Goal: Task Accomplishment & Management: Manage account settings

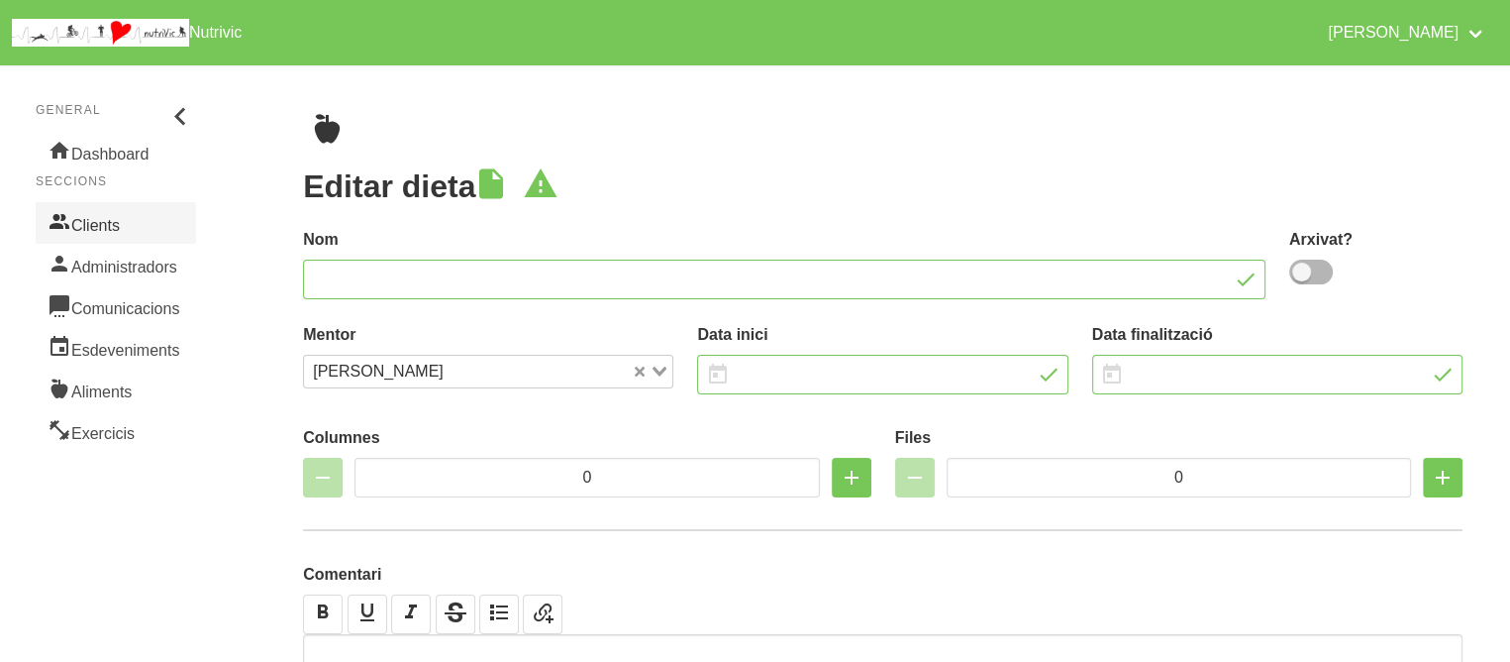
click at [114, 216] on link "Clients" at bounding box center [116, 223] width 160 height 42
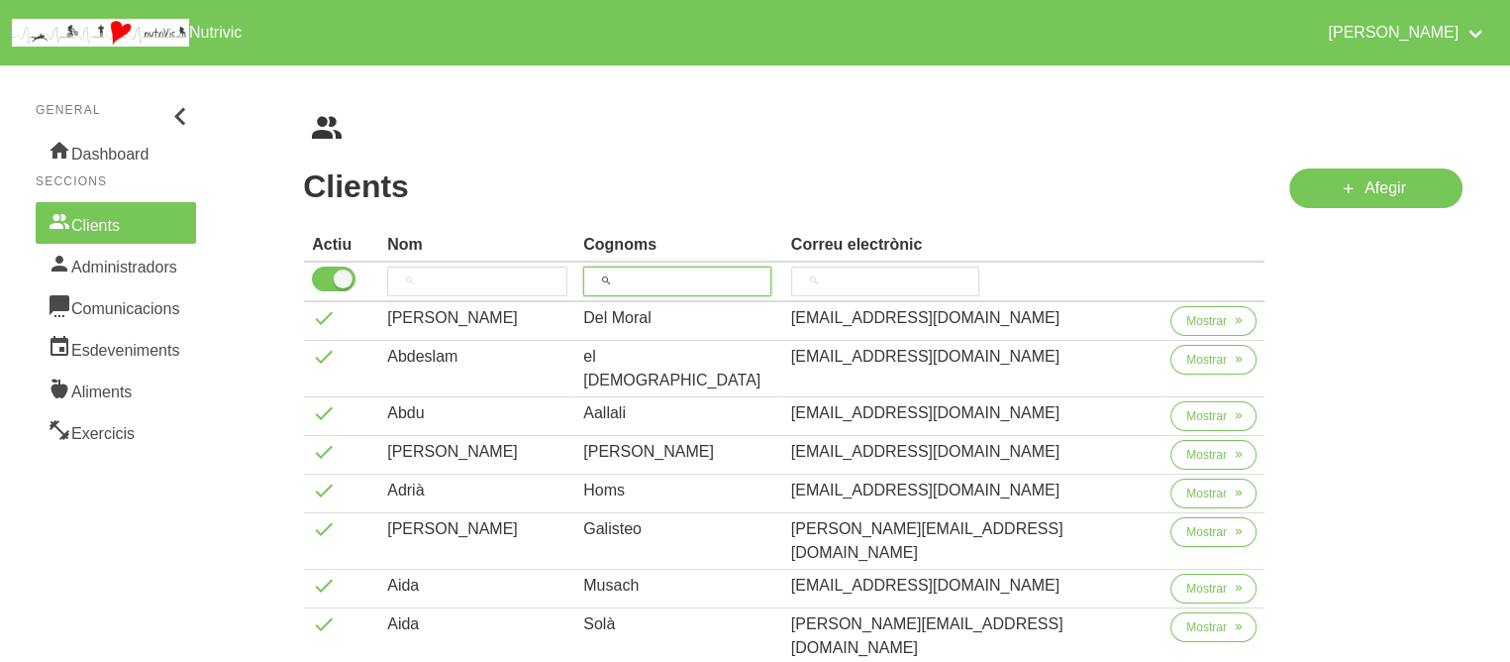
click at [694, 282] on input "search" at bounding box center [677, 281] width 188 height 30
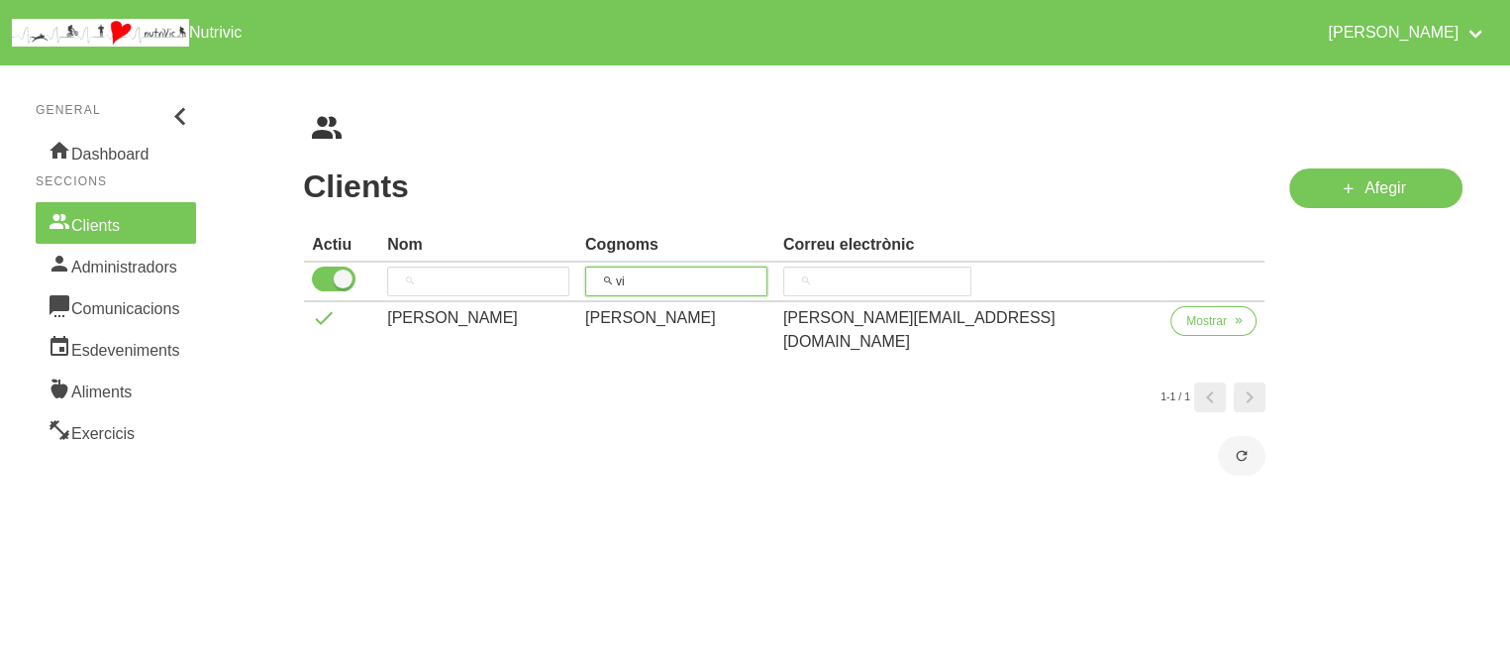
type input "v"
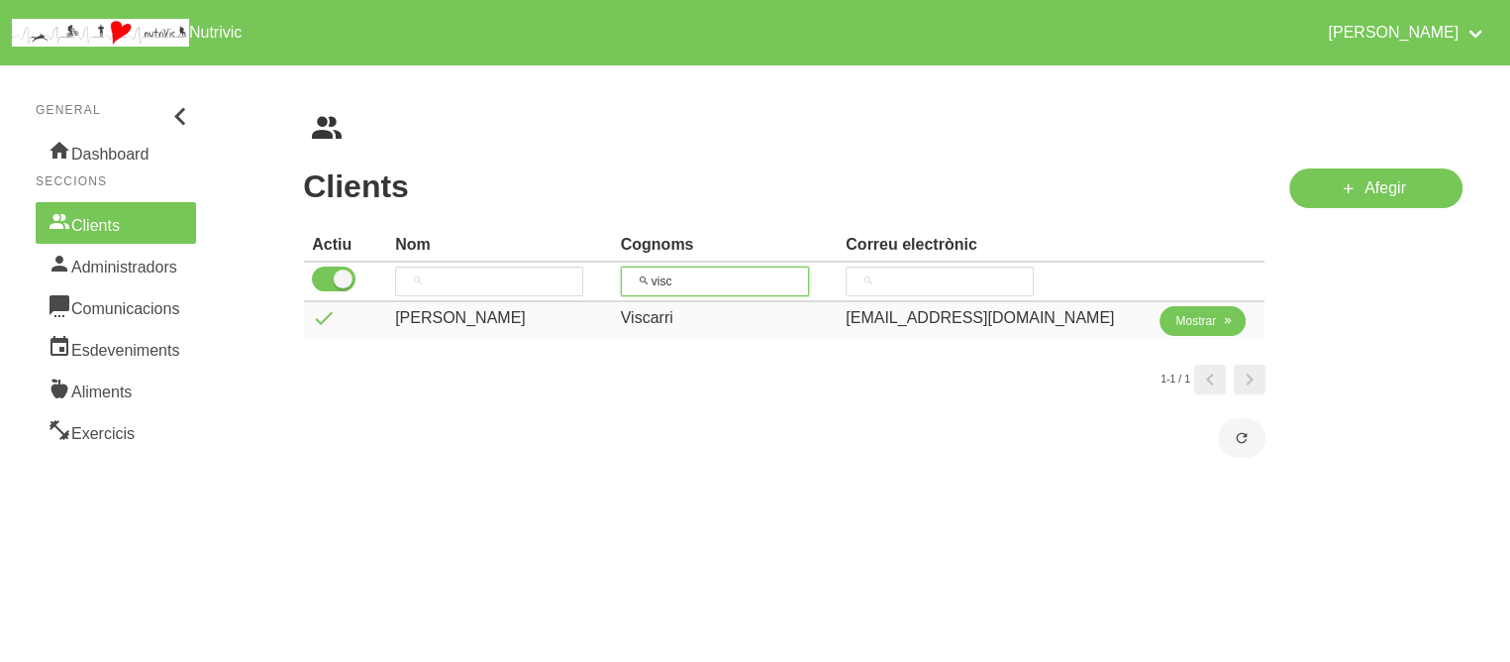
type input "visc"
click at [1197, 321] on span "Mostrar" at bounding box center [1195, 321] width 41 height 18
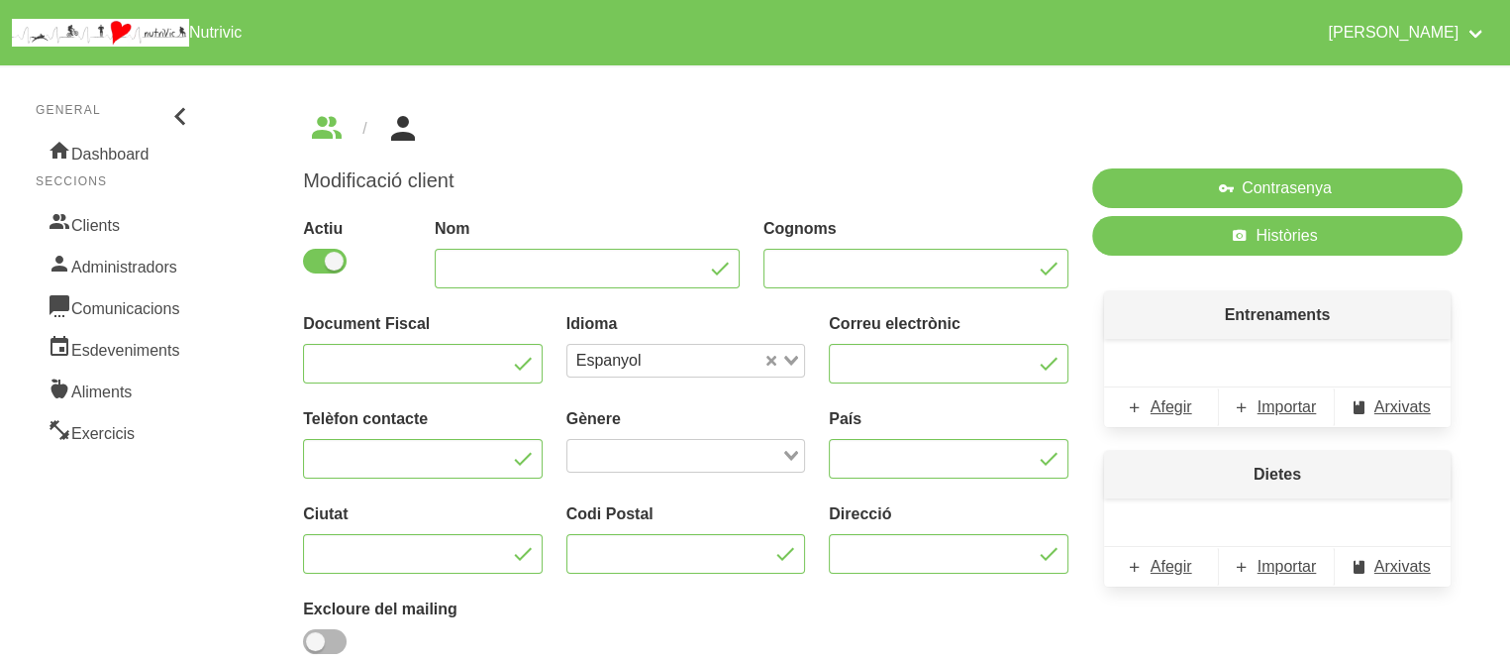
type input "[PERSON_NAME]"
type input "Viscarri"
type input "[EMAIL_ADDRESS][DOMAIN_NAME]"
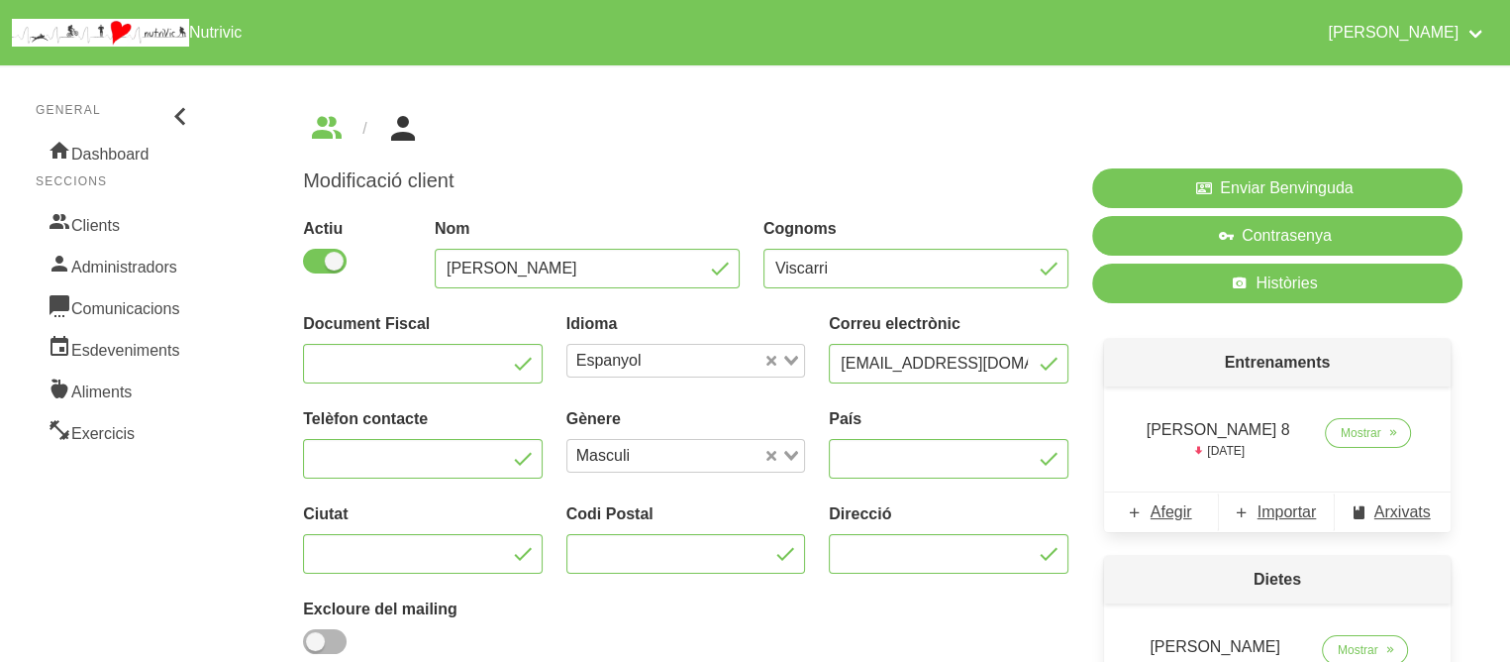
click at [847, 195] on div "Modificació client Actiu Nom [PERSON_NAME] Viscarri Document Fiscal Idioma Espa…" at bounding box center [686, 454] width 766 height 572
click at [1360, 441] on span "Mostrar" at bounding box center [1361, 433] width 41 height 18
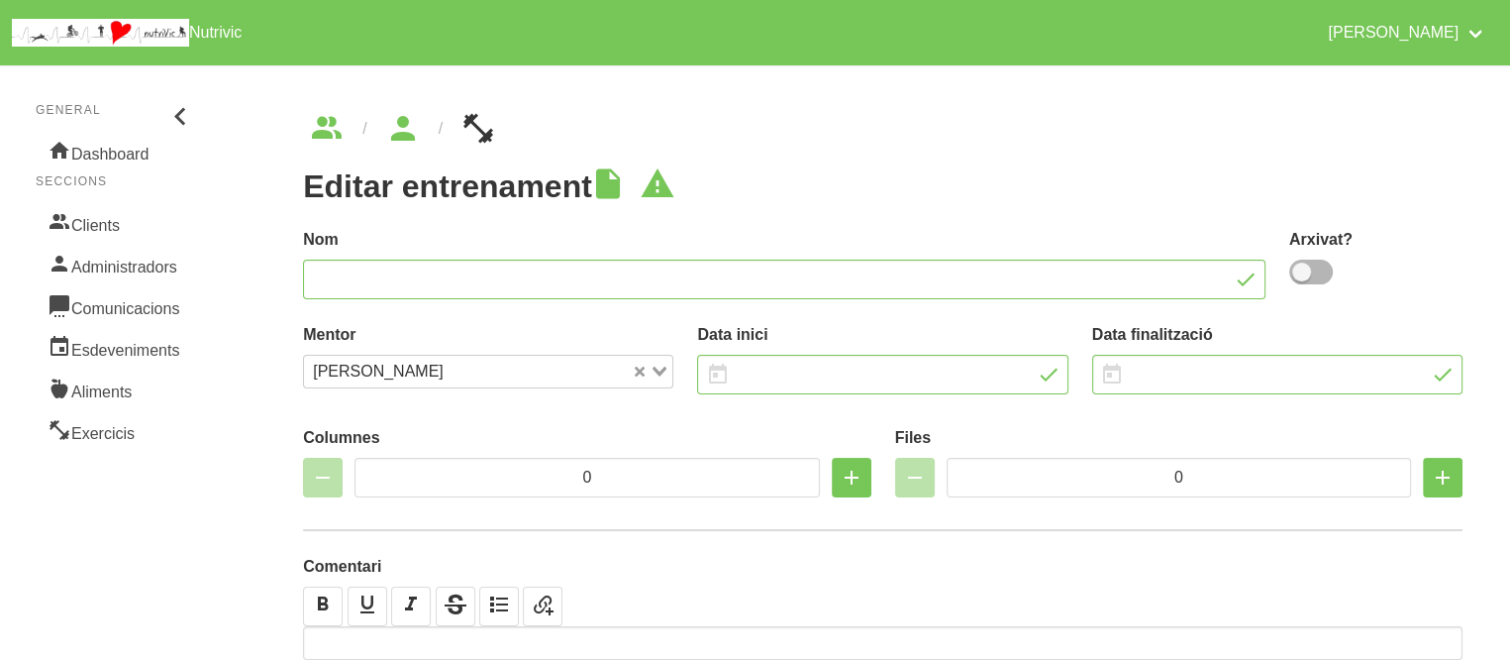
type input "[PERSON_NAME] 8"
type input "[DATE]"
type input "4"
type input "8"
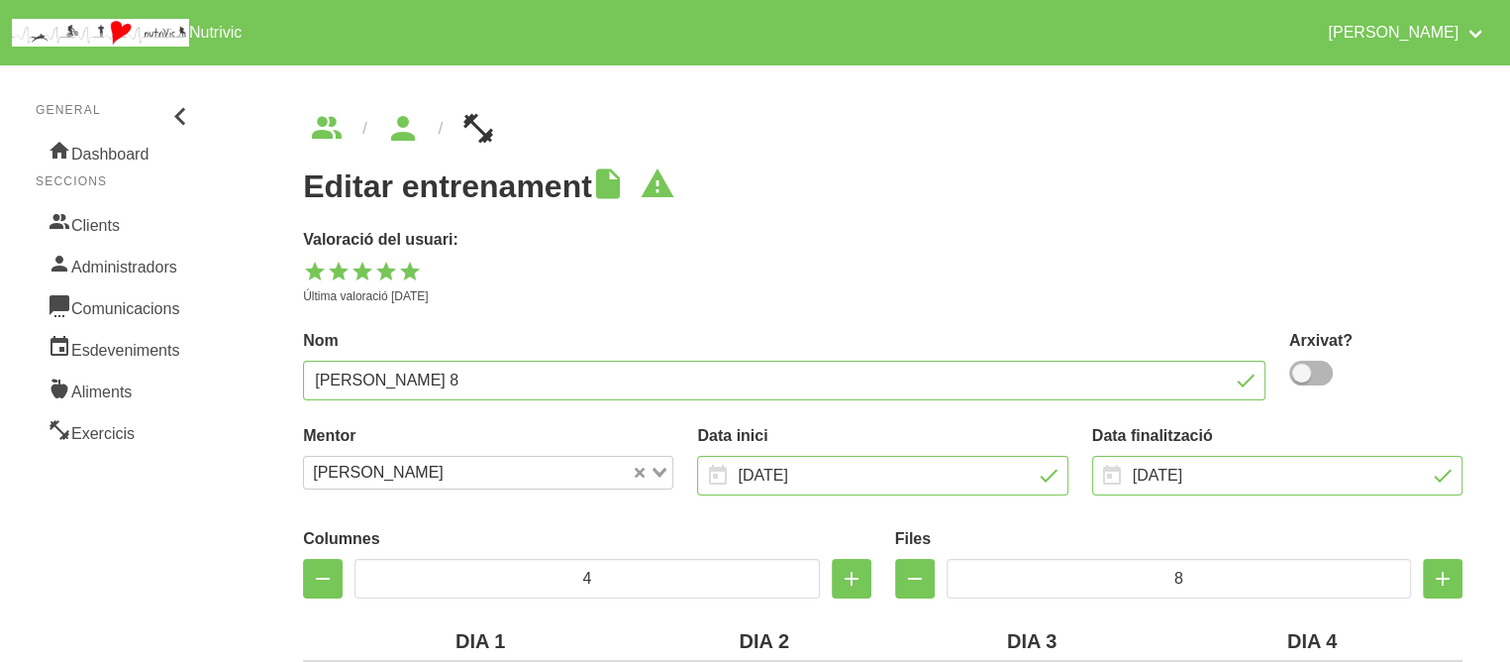
click at [1155, 298] on p "Última valoració [DATE]" at bounding box center [883, 296] width 1160 height 18
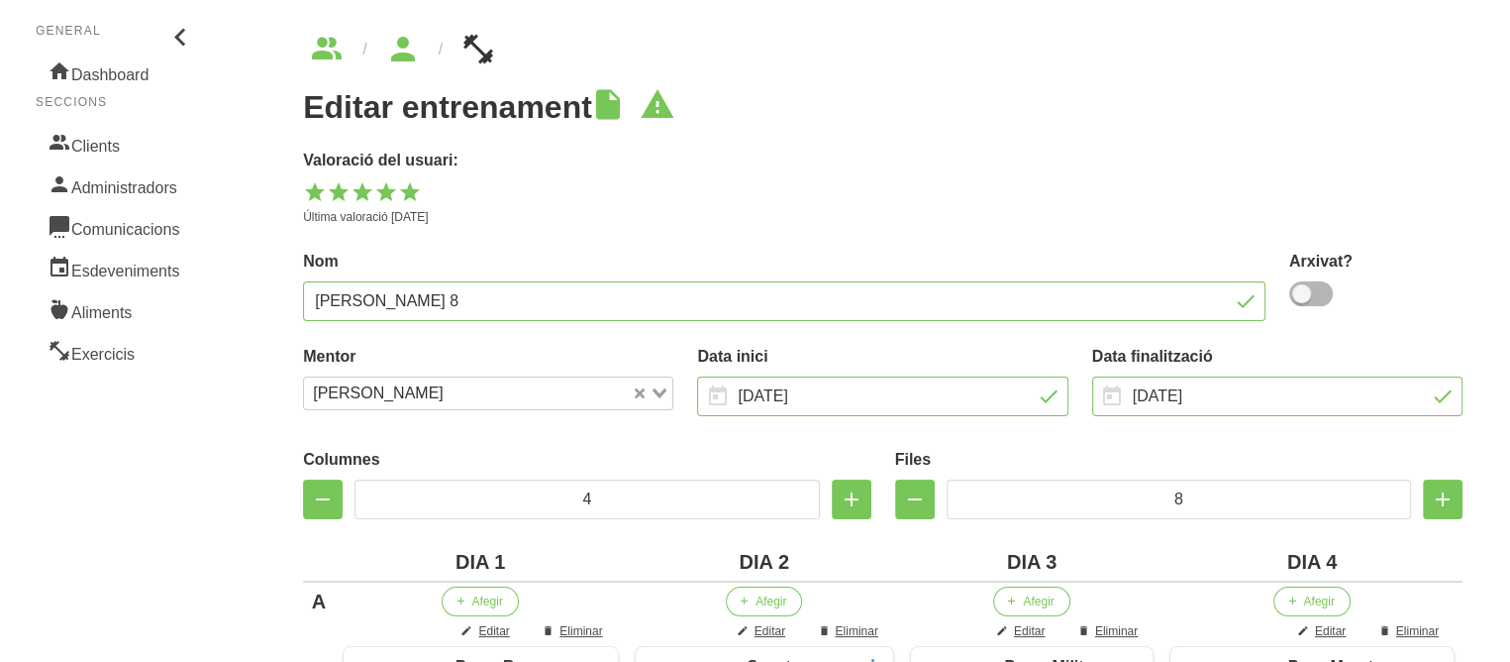
scroll to position [119, 0]
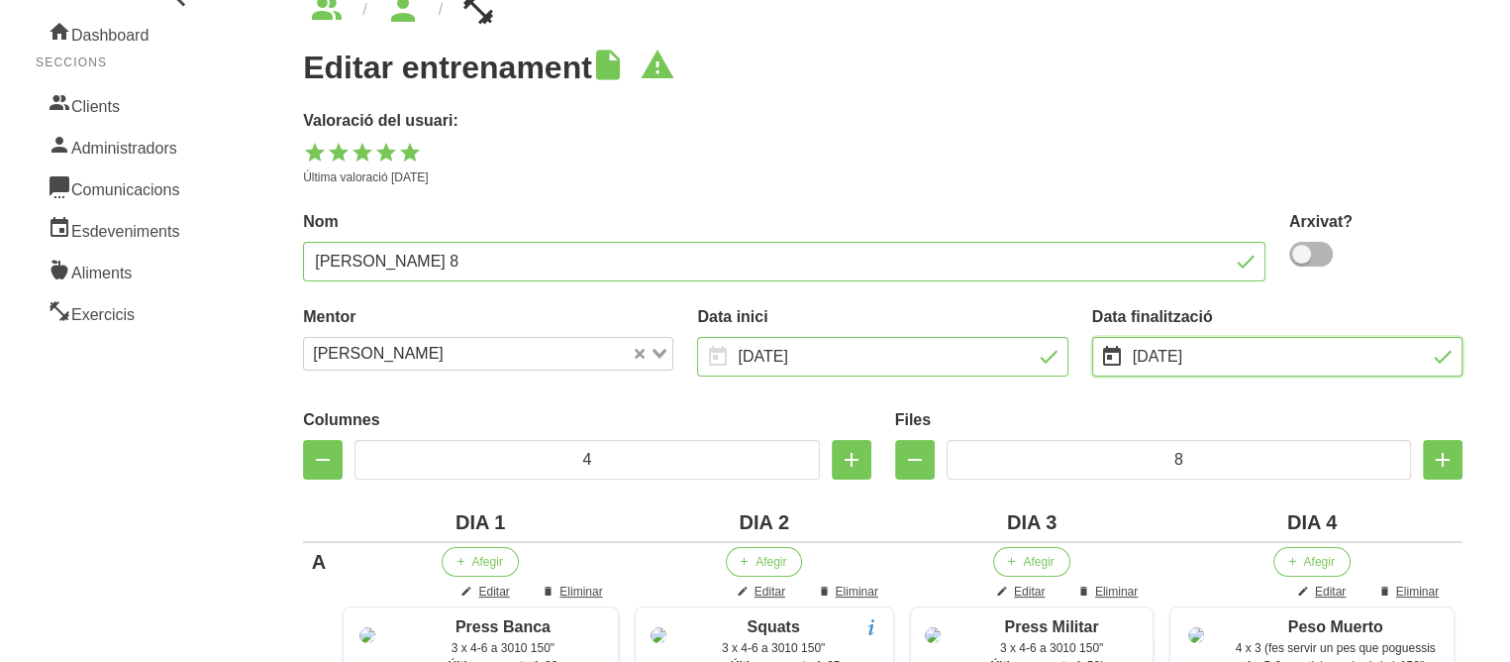
click at [1200, 348] on input "[DATE]" at bounding box center [1277, 357] width 370 height 40
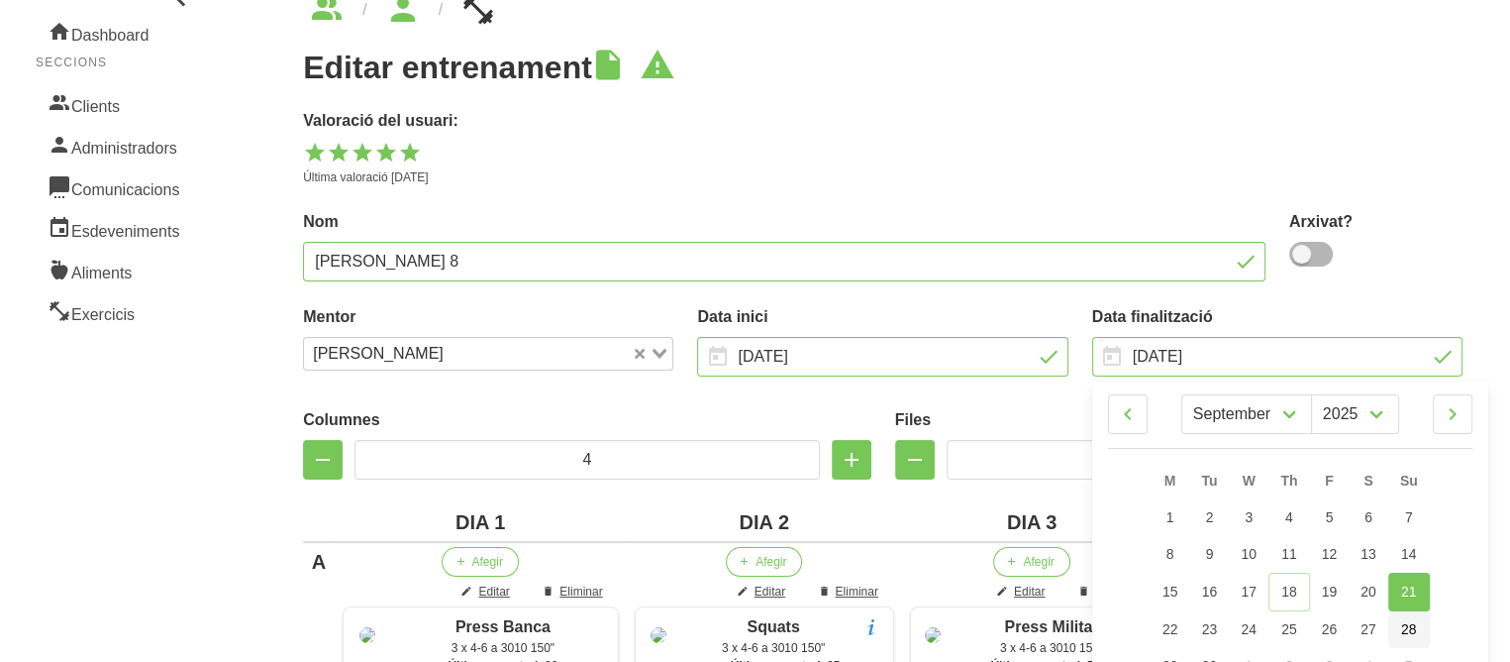
click at [1410, 631] on span "28" at bounding box center [1409, 629] width 16 height 16
type input "[DATE]"
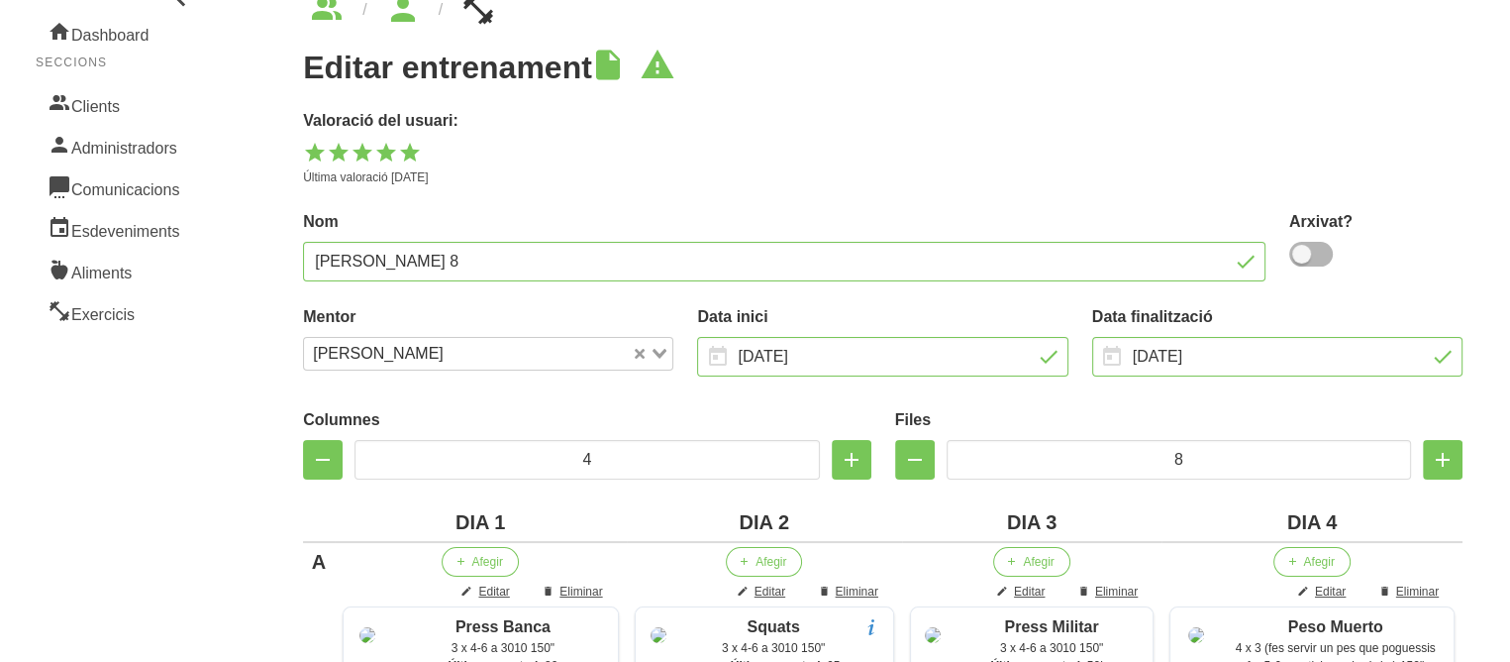
click at [907, 94] on div "Editar entrenament Valoració del usuari: Última valoració [DATE]" at bounding box center [883, 118] width 1160 height 137
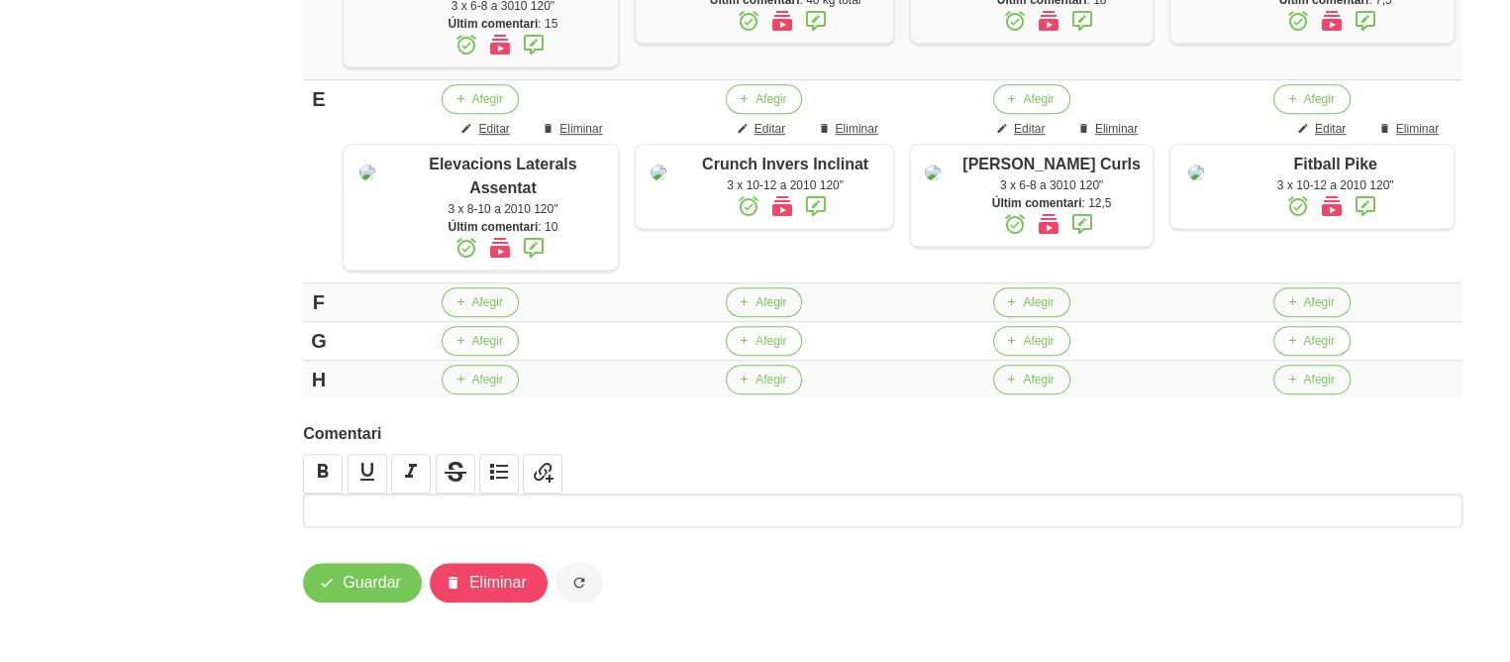
scroll to position [1415, 0]
click at [363, 581] on span "Guardar" at bounding box center [372, 582] width 58 height 24
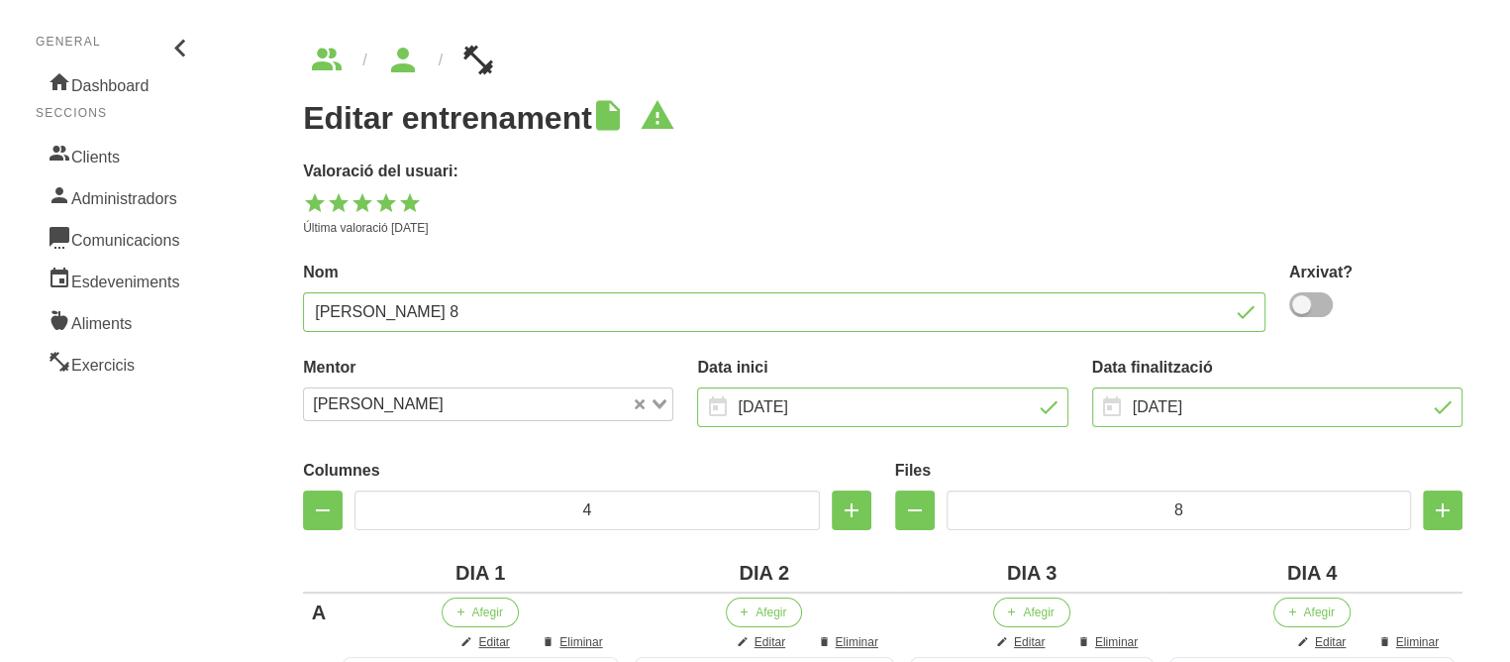
scroll to position [108, 0]
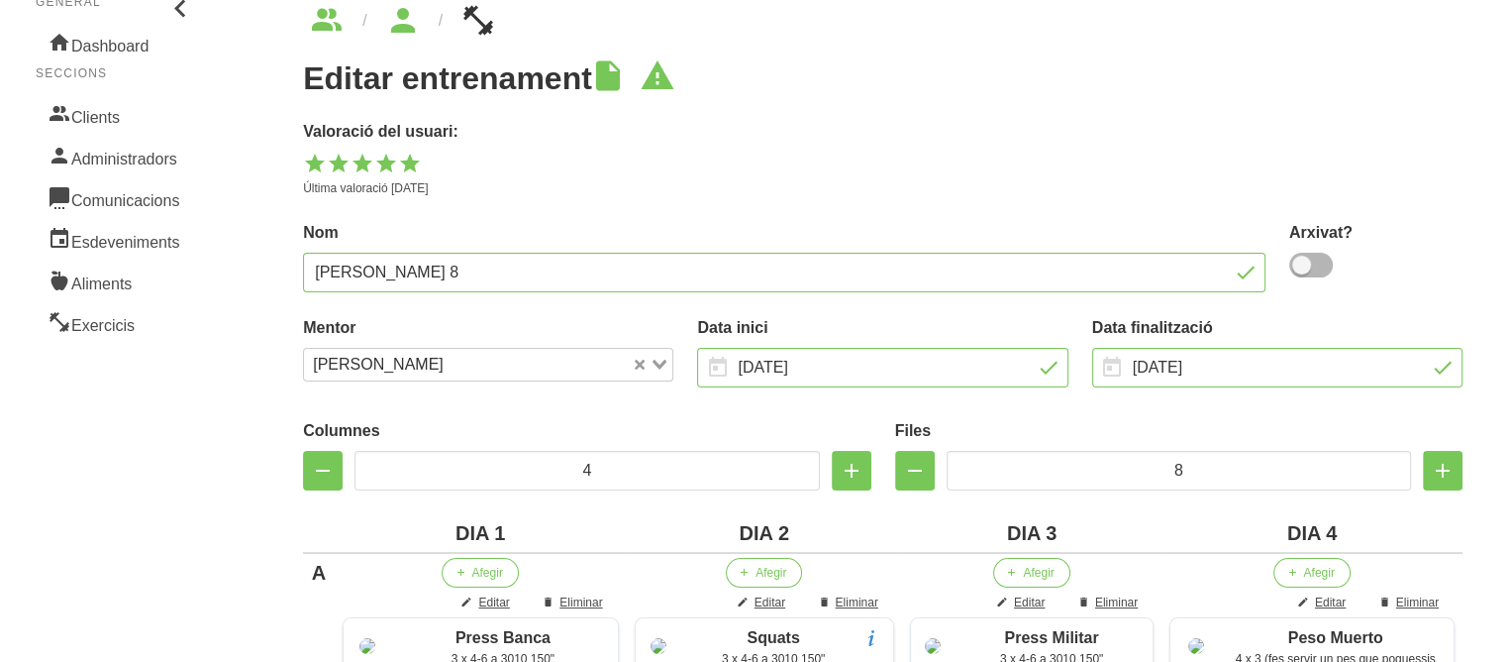
click at [119, 113] on link "Clients" at bounding box center [116, 115] width 160 height 42
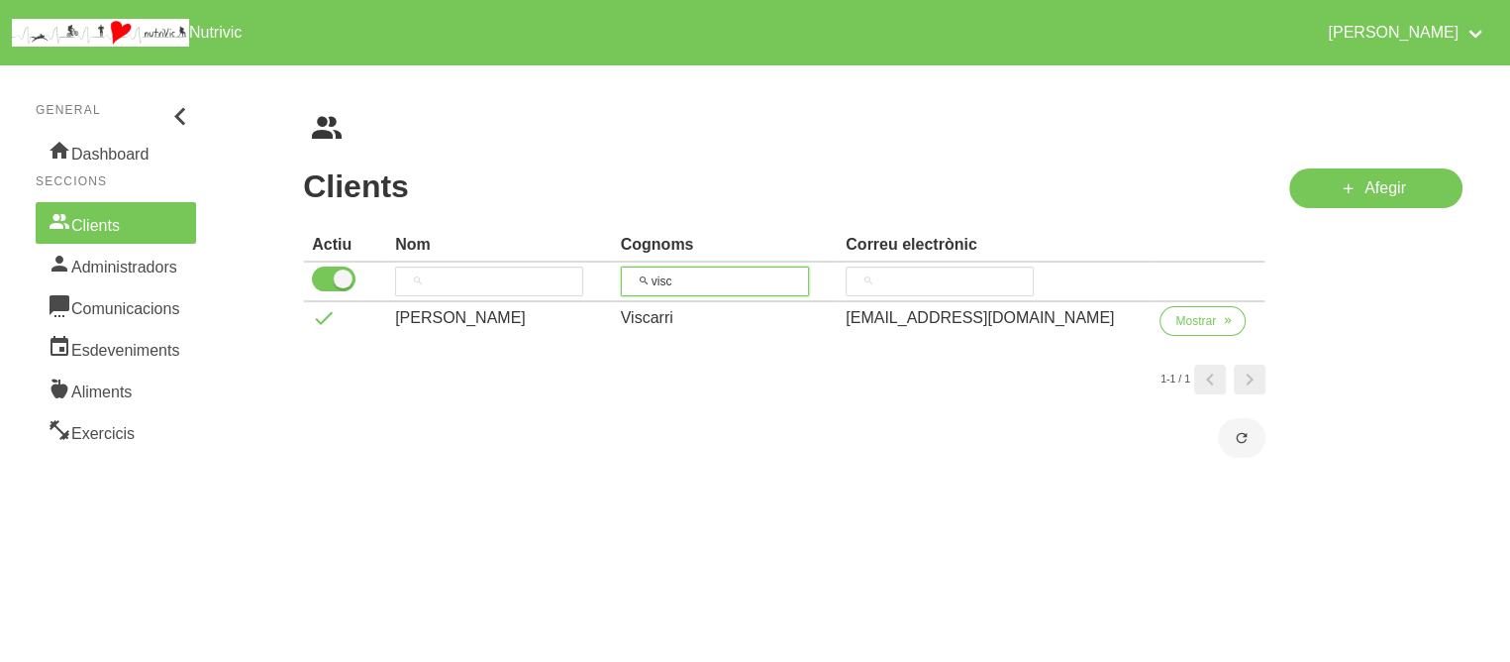
click at [687, 272] on input "visc" at bounding box center [715, 281] width 188 height 30
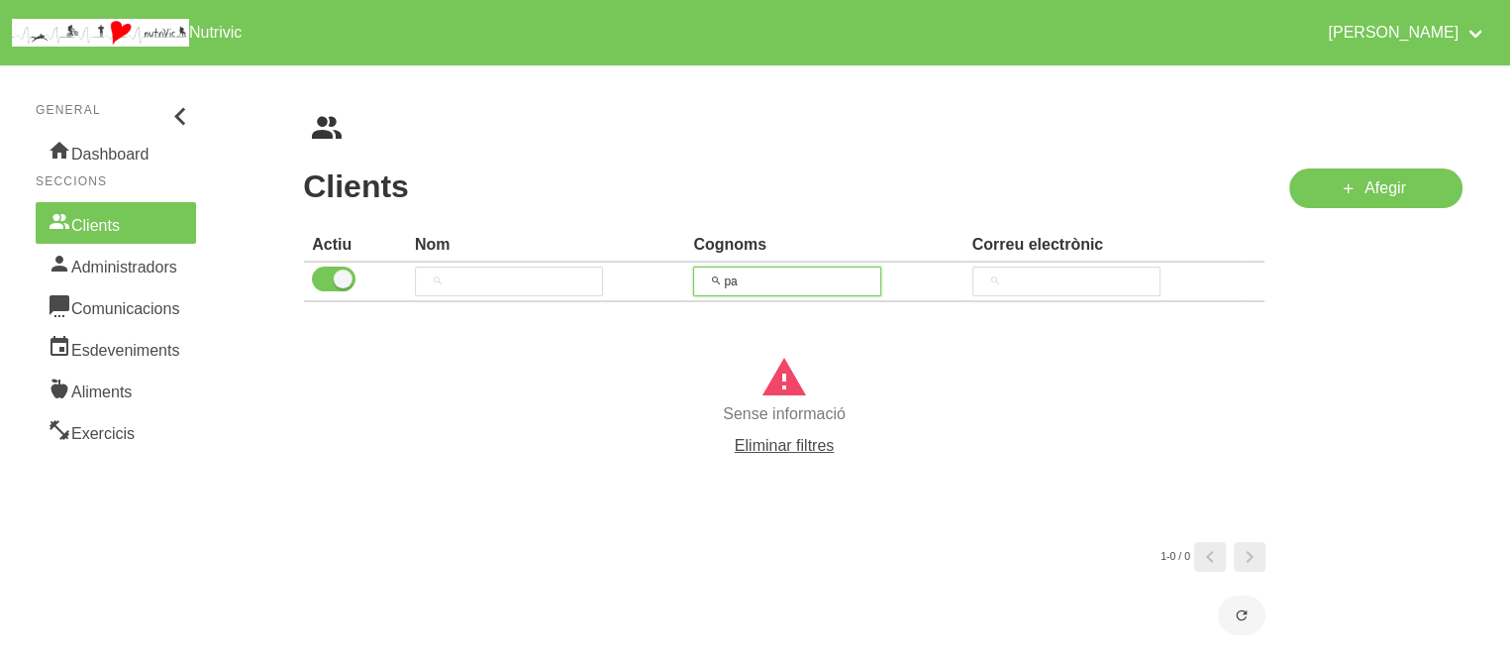
type input "p"
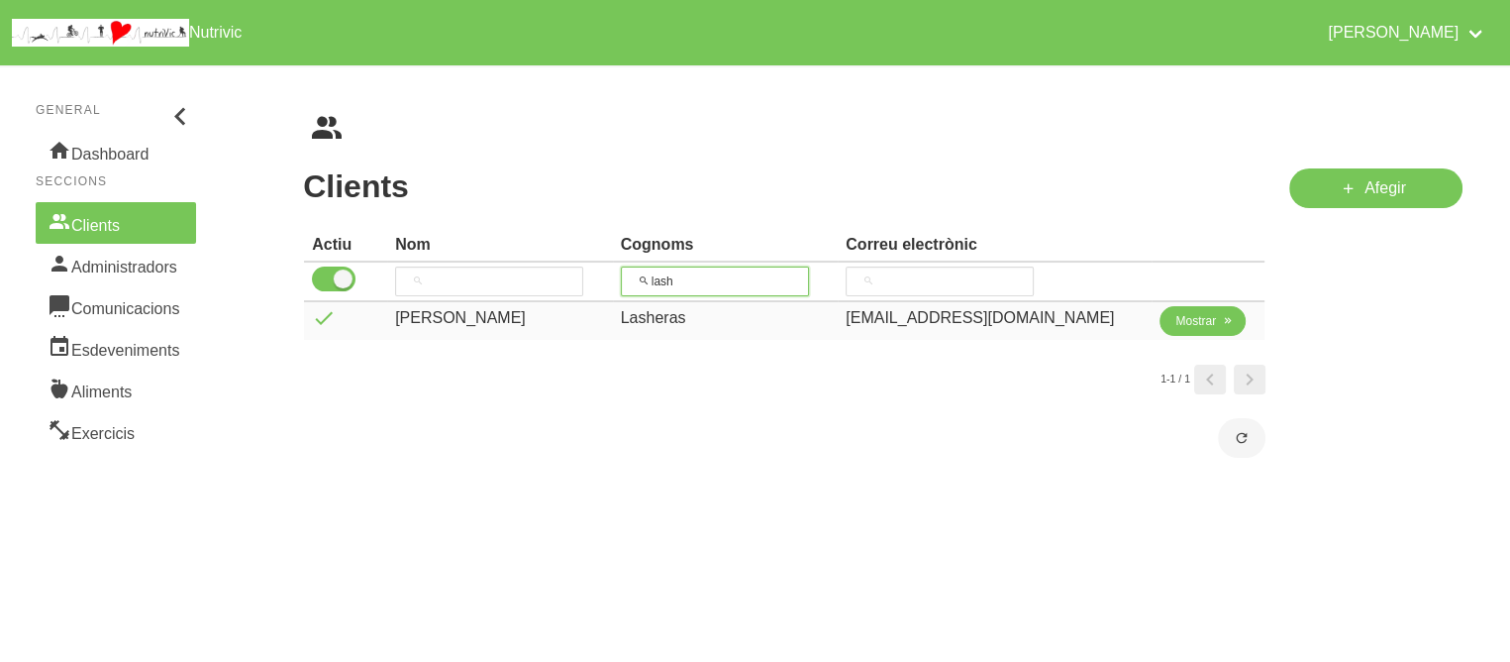
type input "lash"
click at [1204, 320] on span "Mostrar" at bounding box center [1195, 321] width 41 height 18
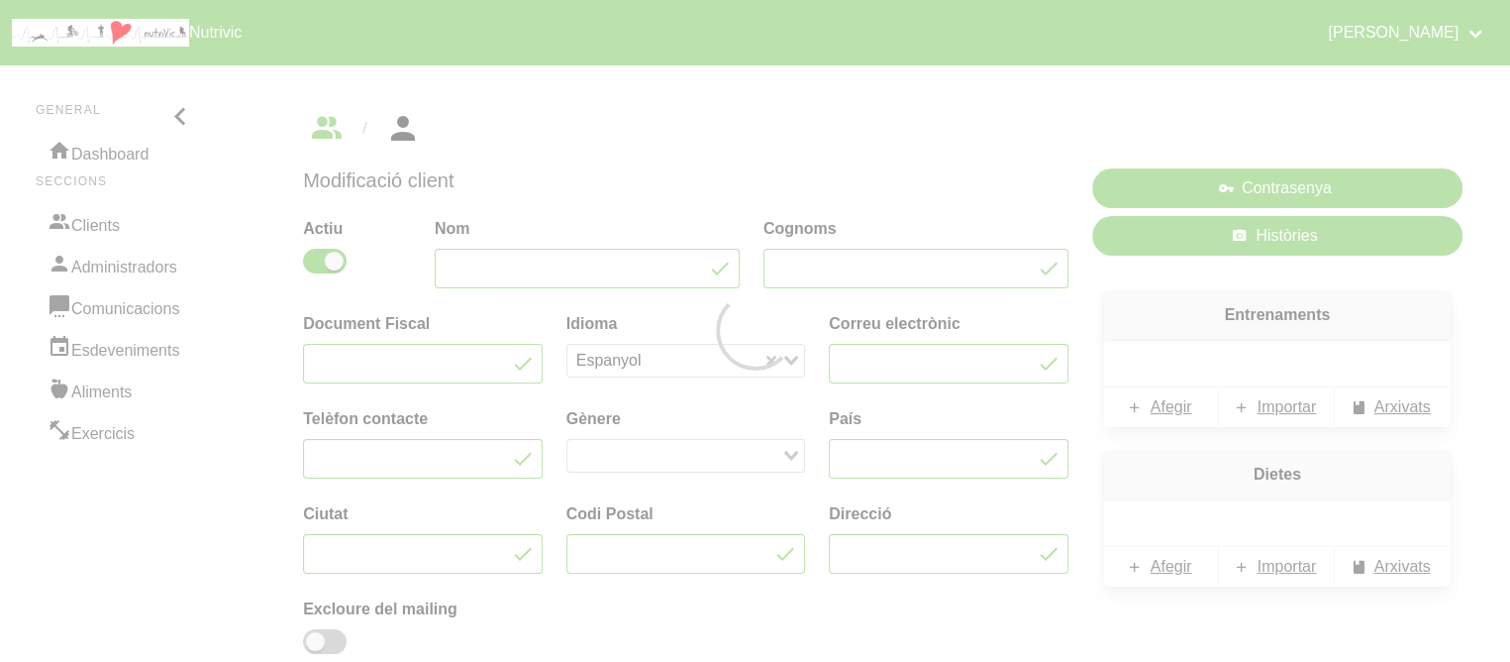
type input "[PERSON_NAME]"
type input "Lasheras"
type input "[EMAIL_ADDRESS][DOMAIN_NAME]"
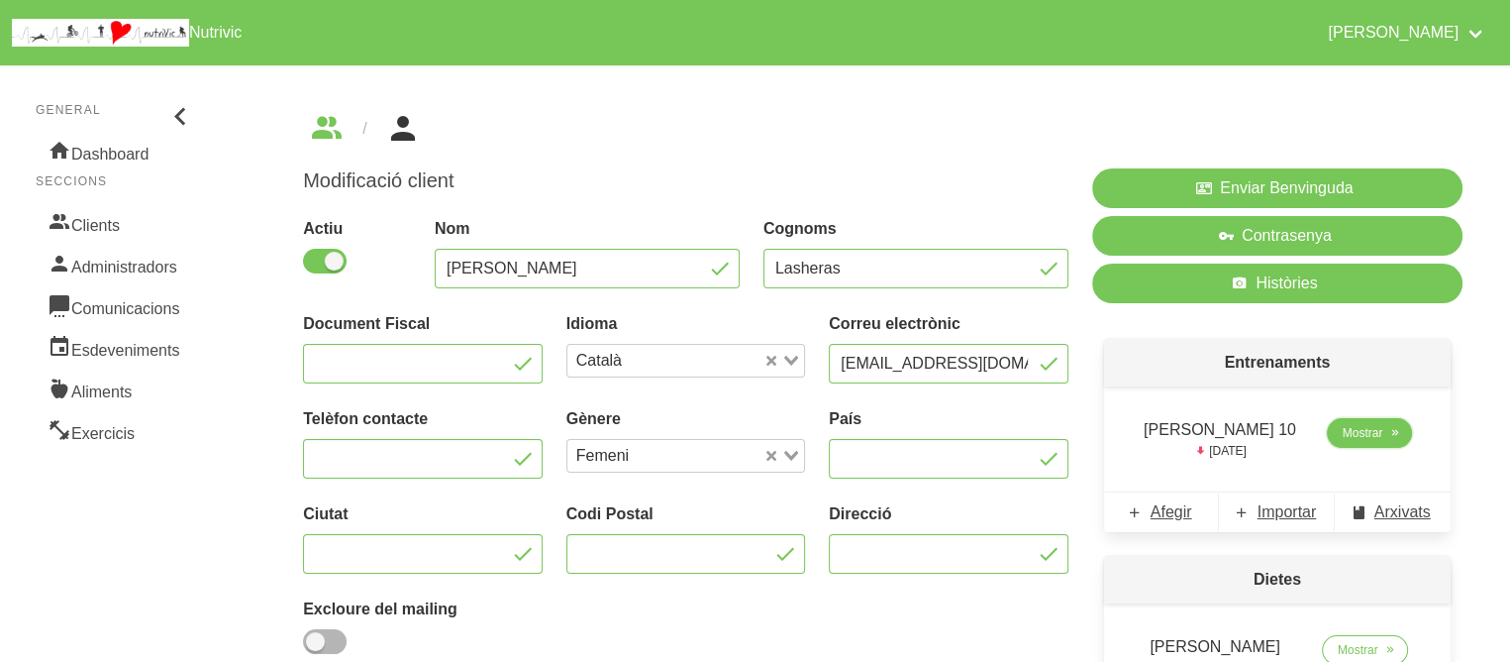
click at [1402, 430] on link "Mostrar" at bounding box center [1370, 433] width 86 height 30
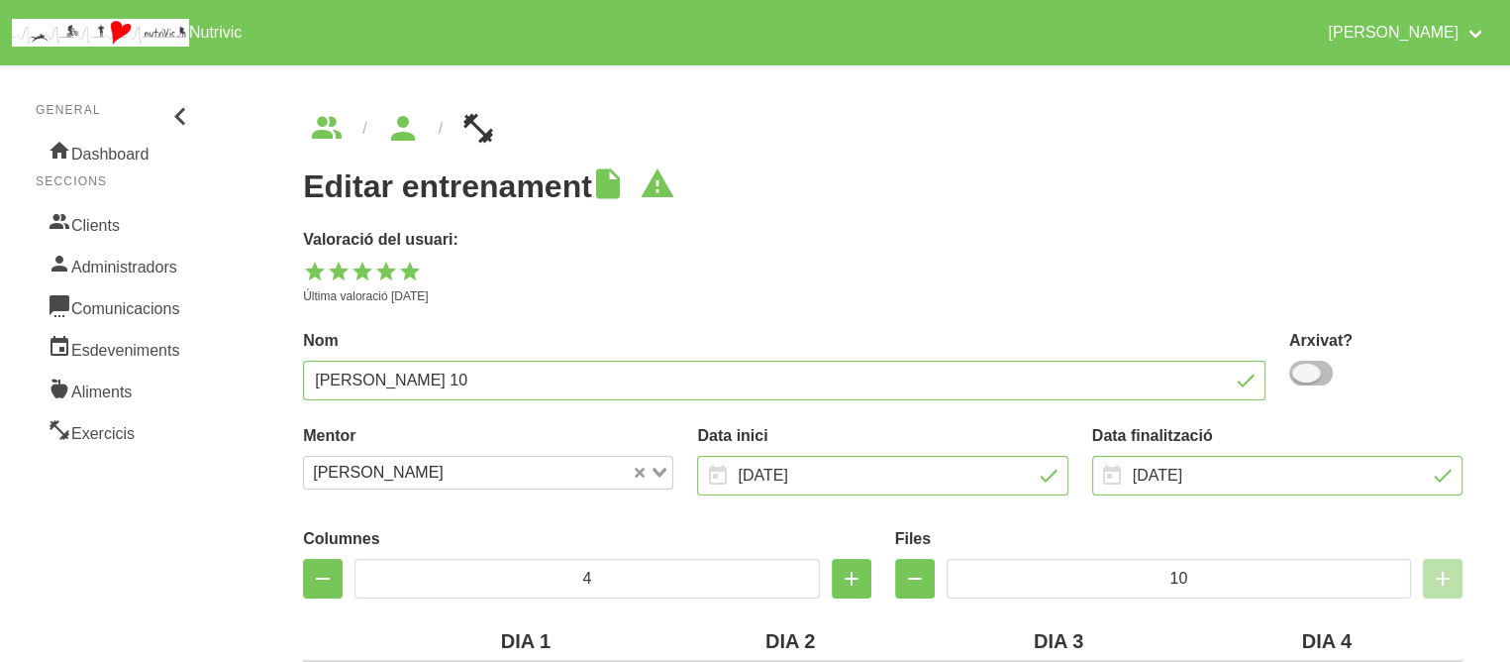
click at [1312, 364] on span at bounding box center [1311, 372] width 44 height 25
click at [1302, 366] on input "checkbox" at bounding box center [1295, 372] width 13 height 13
drag, startPoint x: 1306, startPoint y: 367, endPoint x: 1115, endPoint y: 319, distance: 197.2
click at [1115, 319] on div "Nom [PERSON_NAME] 10" at bounding box center [784, 364] width 986 height 95
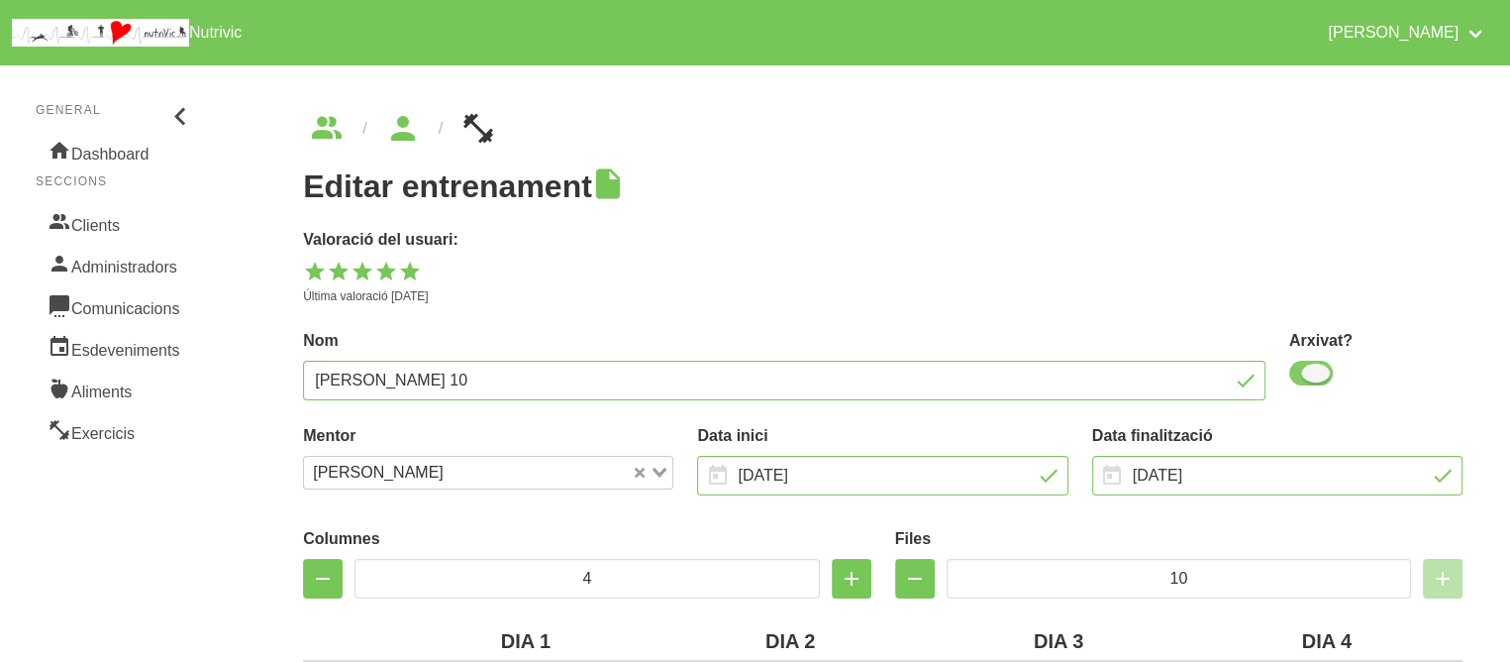
click at [1307, 378] on span at bounding box center [1311, 372] width 44 height 25
click at [1302, 378] on input "checkbox" at bounding box center [1295, 372] width 13 height 13
checkbox input "false"
click at [1255, 470] on input "[DATE]" at bounding box center [1277, 476] width 370 height 40
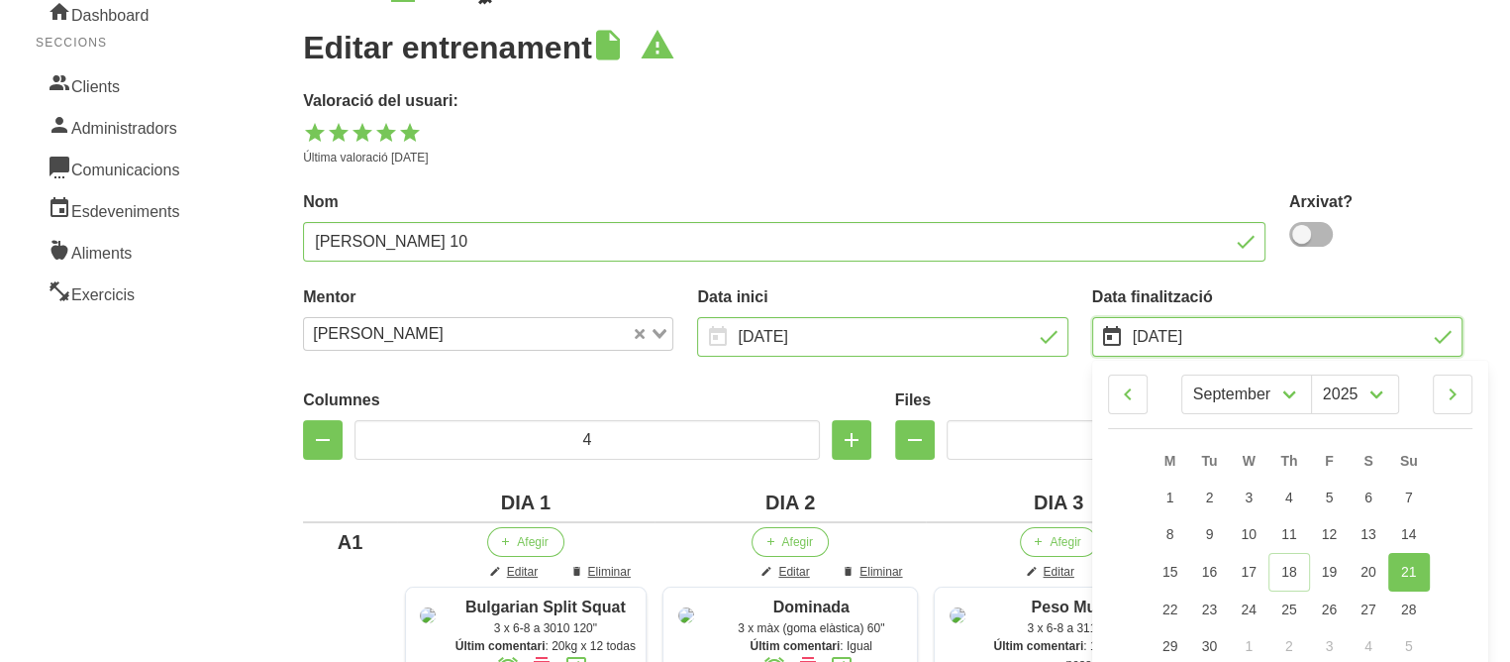
scroll to position [158, 0]
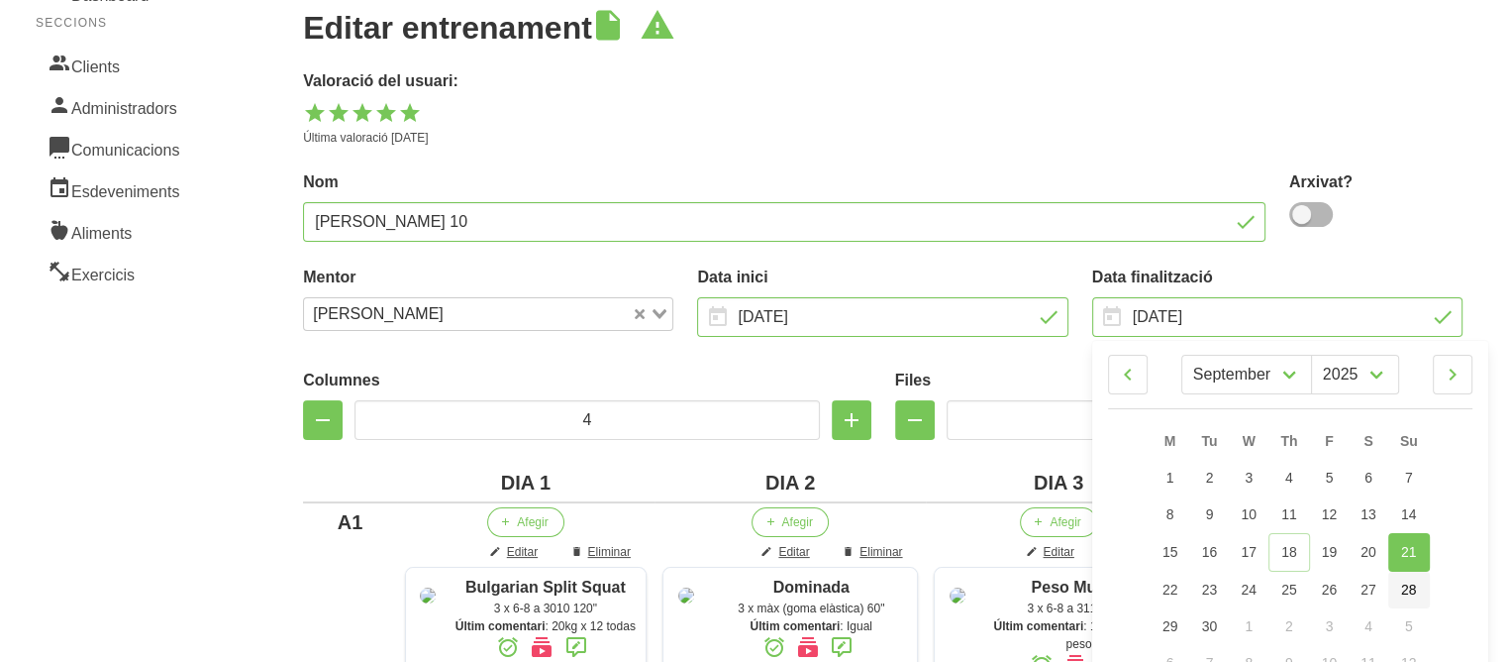
click at [1409, 586] on span "28" at bounding box center [1409, 589] width 16 height 16
type input "[DATE]"
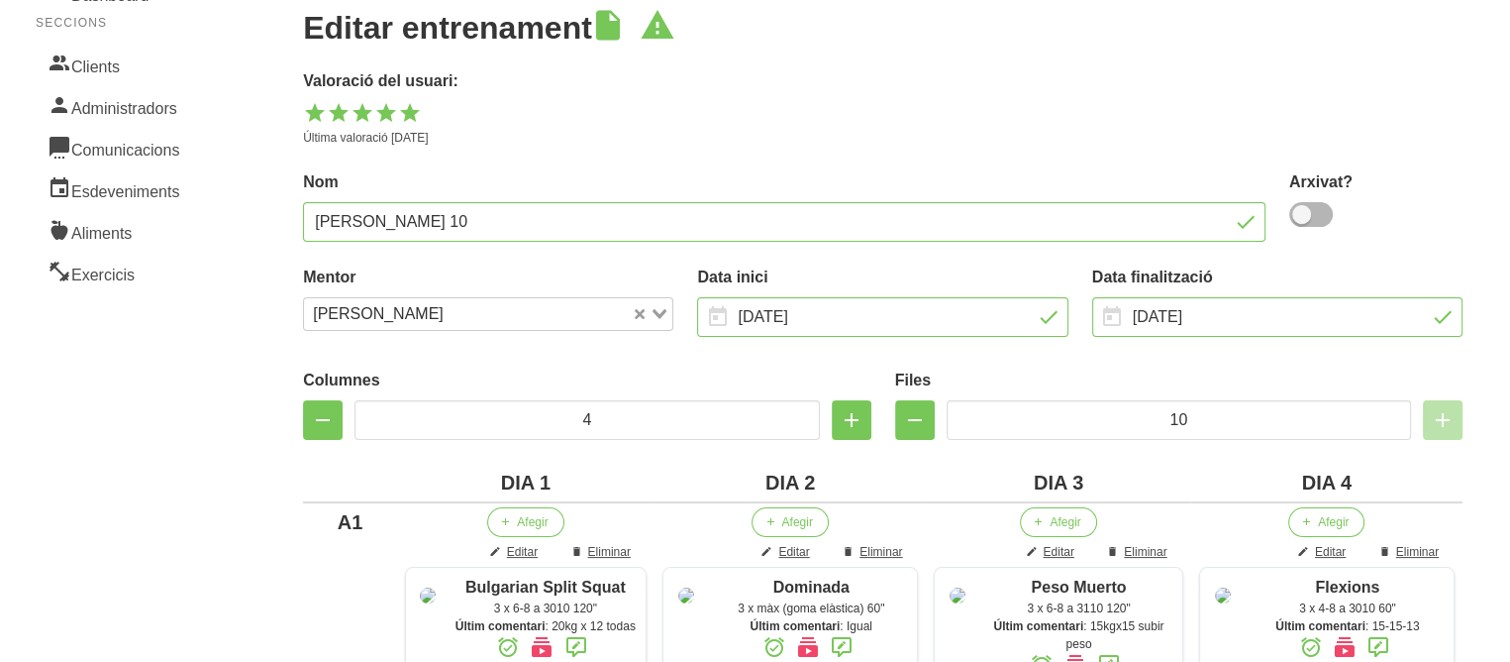
click at [665, 146] on p "Última valoració [DATE]" at bounding box center [883, 138] width 1160 height 18
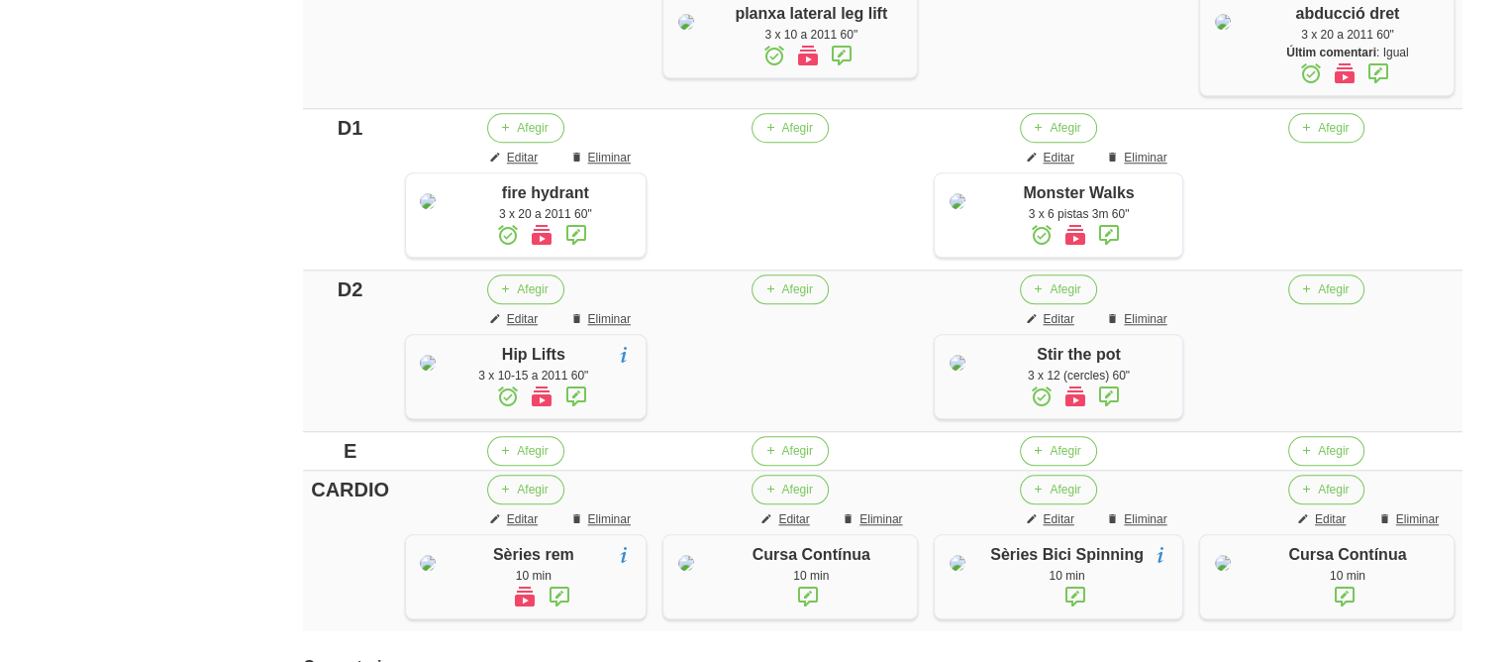
scroll to position [2246, 0]
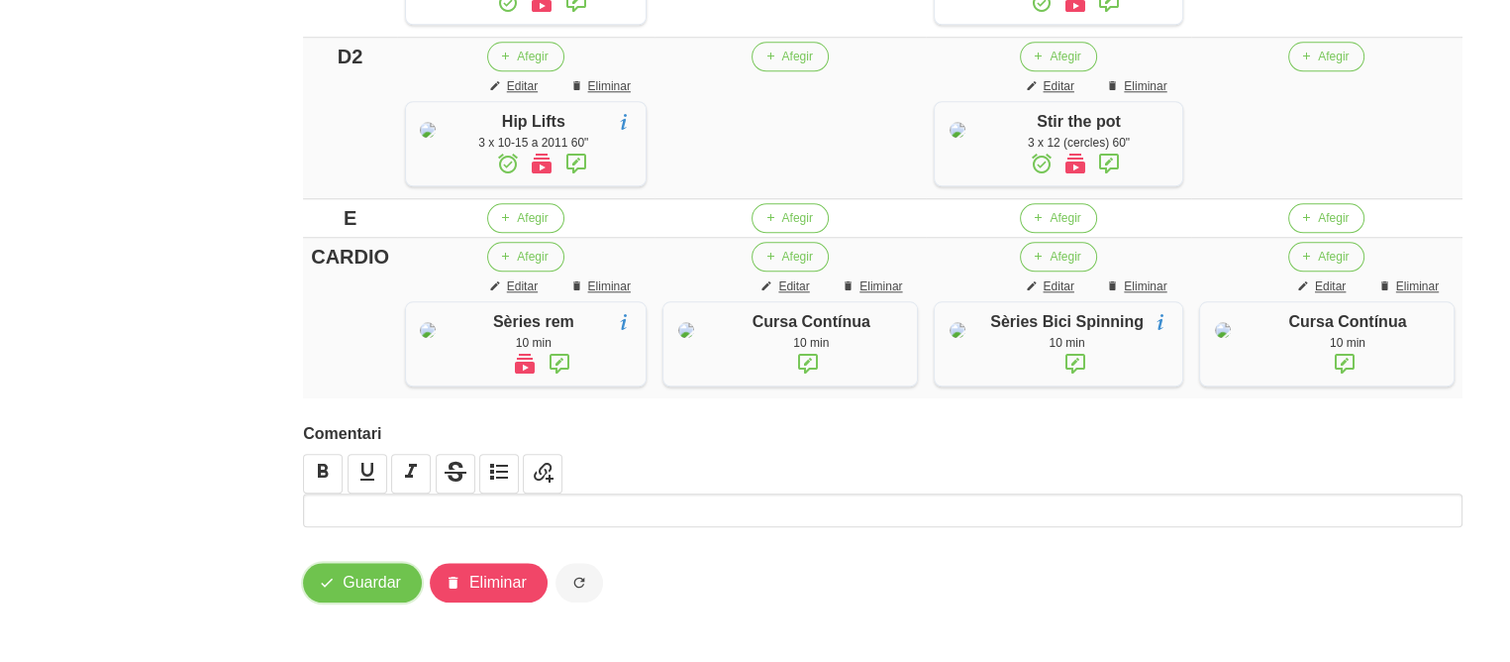
click at [375, 565] on button "Guardar" at bounding box center [362, 582] width 119 height 40
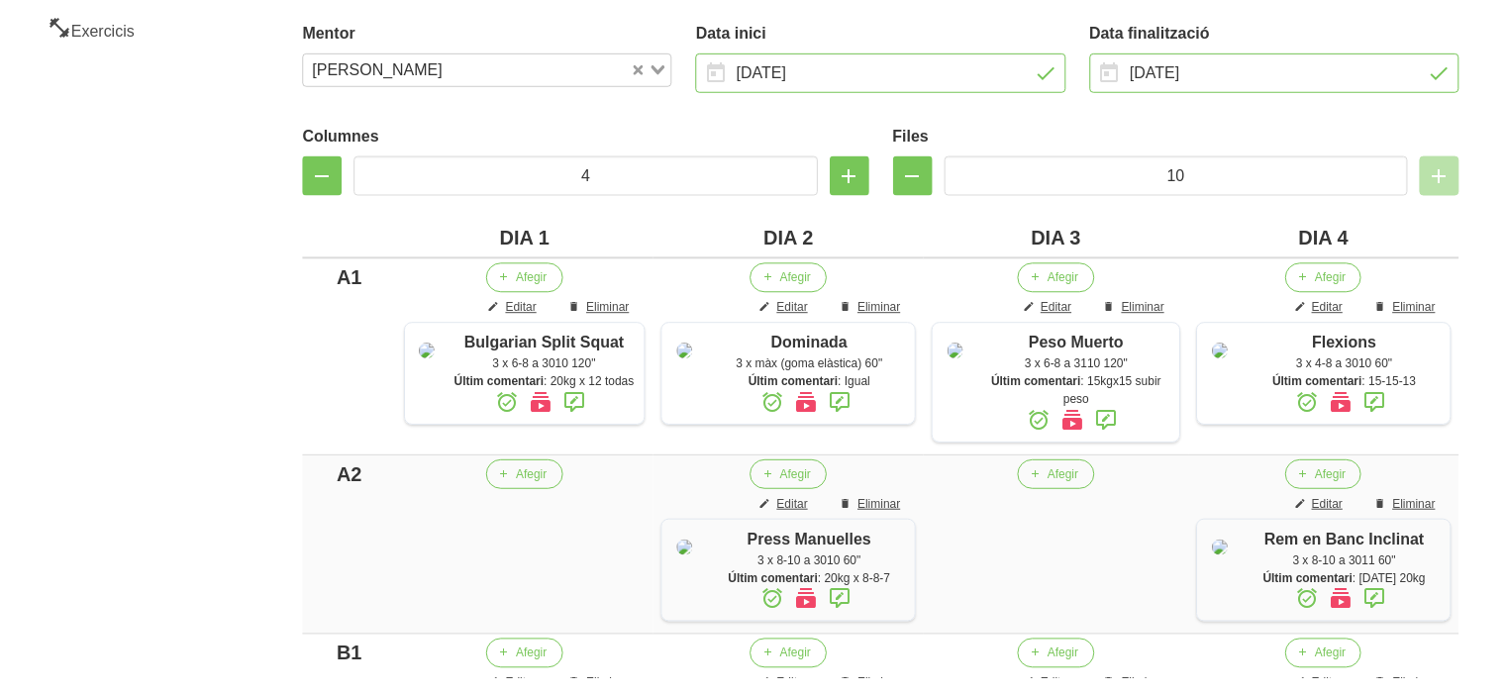
scroll to position [0, 0]
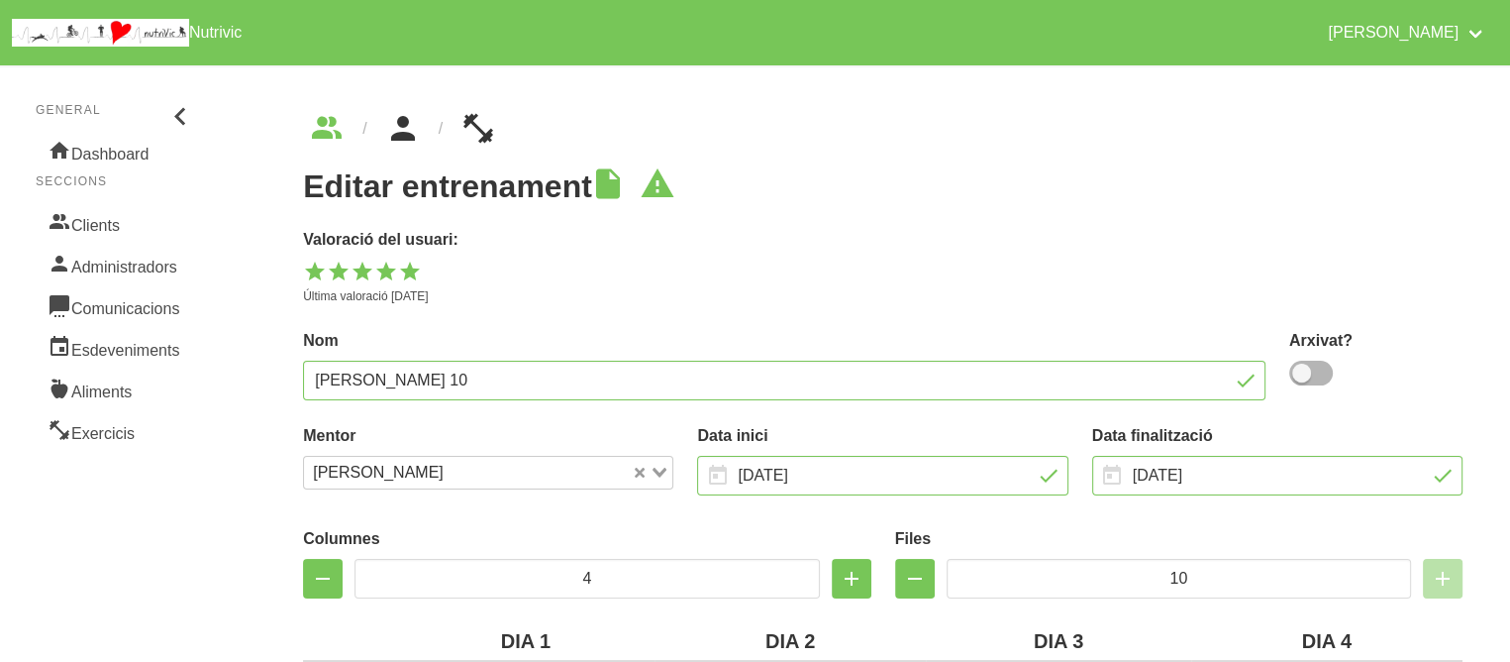
click at [404, 126] on icon "breadcrumbs" at bounding box center [403, 128] width 36 height 53
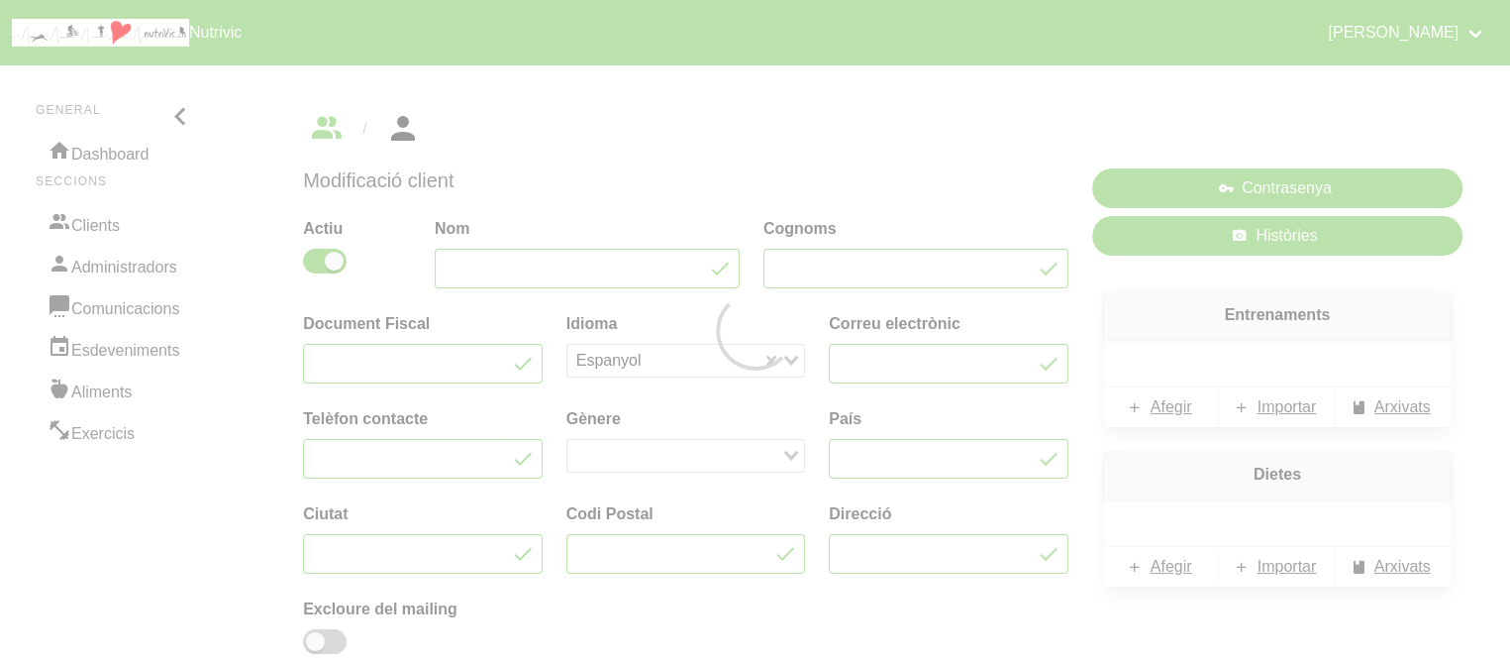
type input "[PERSON_NAME]"
type input "Lasheras"
type input "[EMAIL_ADDRESS][DOMAIN_NAME]"
